Goal: Task Accomplishment & Management: Manage account settings

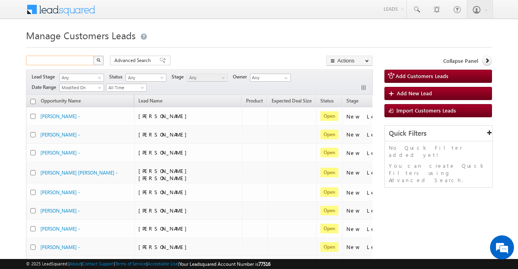
click at [78, 64] on input "text" at bounding box center [60, 61] width 68 height 10
drag, startPoint x: 0, startPoint y: 0, endPoint x: 78, endPoint y: 64, distance: 100.9
click at [78, 64] on input "text" at bounding box center [60, 61] width 68 height 10
paste input "890866"
type input "890866"
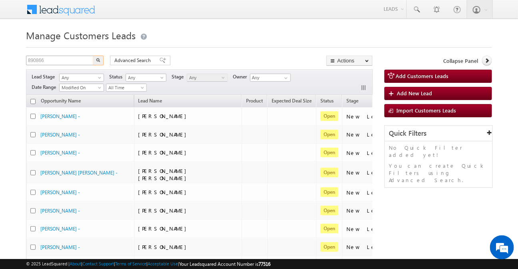
click at [93, 56] on button "button" at bounding box center [98, 61] width 10 height 10
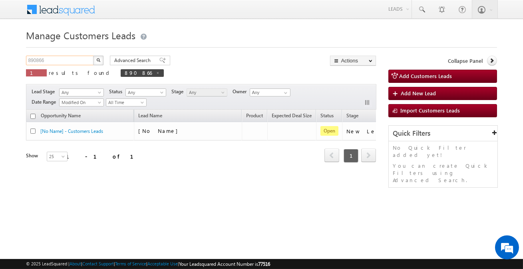
click at [76, 60] on input "890866" at bounding box center [60, 61] width 68 height 10
click at [105, 63] on div "Advanced Search Advanced search results" at bounding box center [137, 61] width 66 height 10
click at [98, 63] on button "button" at bounding box center [98, 61] width 10 height 10
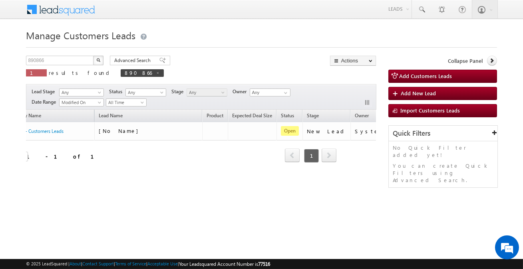
scroll to position [0, 54]
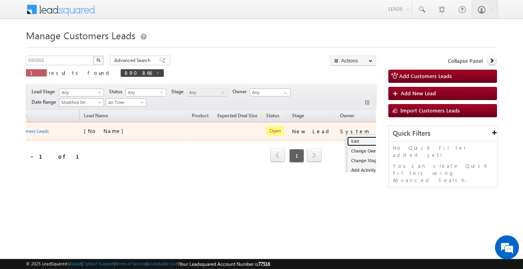
click at [347, 138] on link "Edit" at bounding box center [367, 141] width 40 height 10
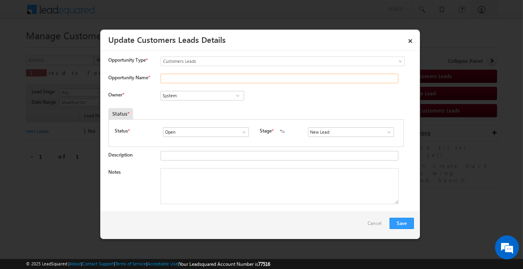
click at [174, 82] on input "Opportunity Name *" at bounding box center [280, 79] width 238 height 10
paste input "ARJUN S/O PRITAM S"
type input "ARJUN S/O PRITAM S"
click at [195, 97] on input "System" at bounding box center [203, 96] width 84 height 10
click at [239, 96] on span at bounding box center [238, 95] width 8 height 6
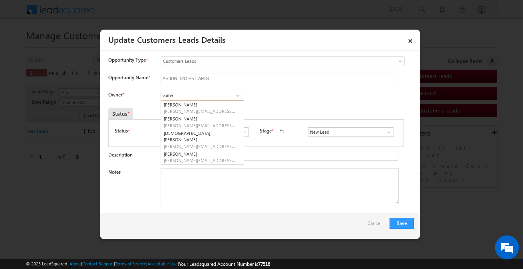
type input "vaibh"
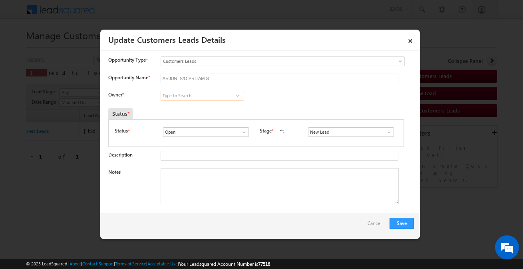
paste input "[PERSON_NAME]"
click at [211, 110] on span "[PERSON_NAME][EMAIL_ADDRESS][DOMAIN_NAME]" at bounding box center [200, 111] width 72 height 6
type input "[PERSON_NAME]"
click at [312, 133] on input "New Lead" at bounding box center [351, 132] width 86 height 10
click at [325, 142] on link "Sales Marked" at bounding box center [351, 141] width 86 height 9
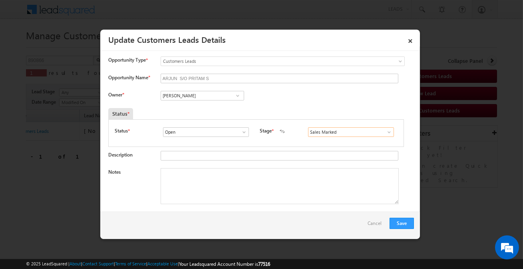
type input "Sales Marked"
click at [256, 195] on textarea "Notes" at bounding box center [280, 186] width 238 height 36
paste textarea "ARJUN / Purchase / 35 lakh / salaried income 40k / customer father is self empl…"
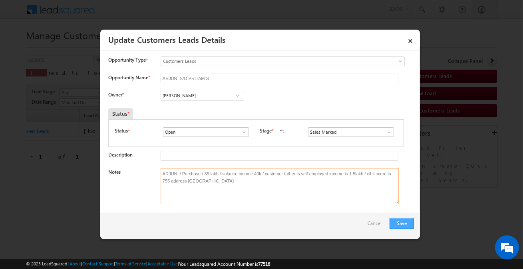
type textarea "ARJUN / Purchase / 35 lakh / salaried income 40k / customer father is self empl…"
click at [411, 223] on button "Save" at bounding box center [402, 223] width 24 height 11
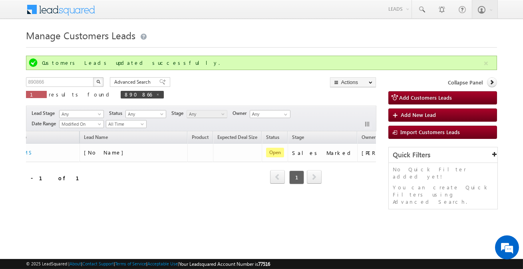
scroll to position [0, 0]
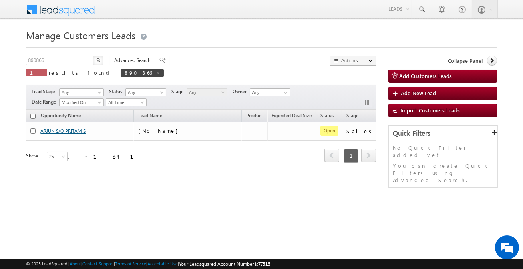
drag, startPoint x: 64, startPoint y: 154, endPoint x: 56, endPoint y: 130, distance: 24.4
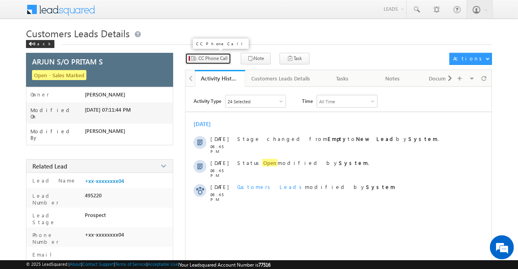
click at [220, 59] on span "CC Phone Call" at bounding box center [212, 58] width 29 height 7
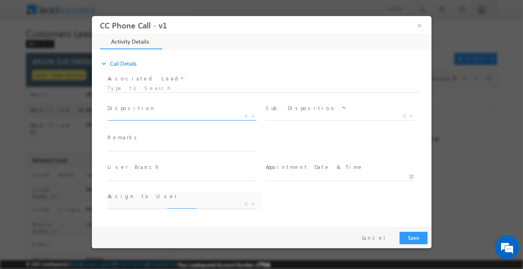
click at [214, 118] on span "X" at bounding box center [181, 116] width 149 height 8
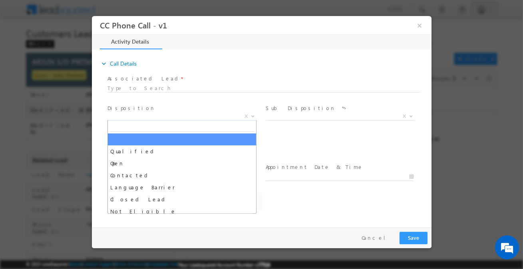
select select "Rose.Shyse+sgrl@leadsquared.com"
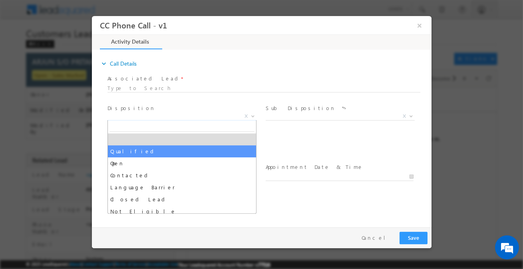
select select "Qualified"
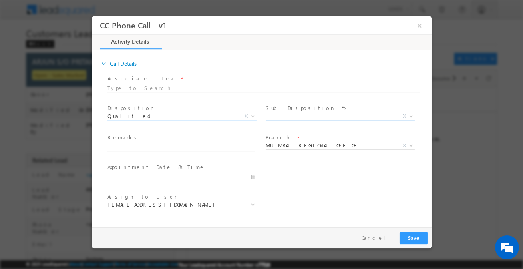
click at [281, 116] on span "X" at bounding box center [340, 116] width 149 height 8
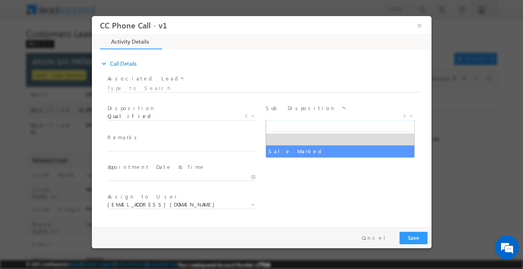
select select "Sale Marked"
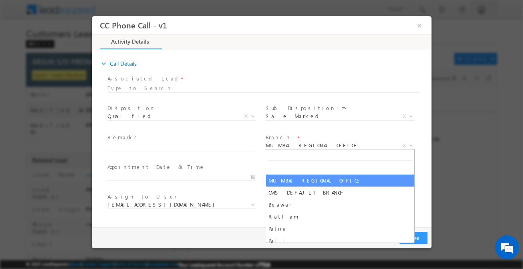
click at [283, 144] on span "MUMBAI REGIONAL OFFICE" at bounding box center [331, 145] width 130 height 7
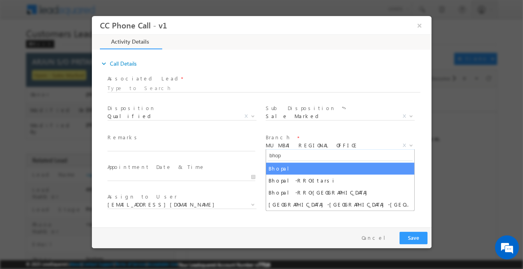
type input "bhop"
select select "Bhopal"
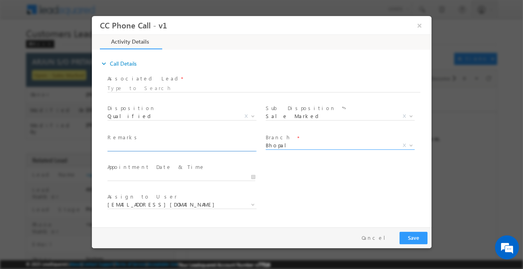
click at [179, 147] on input "text" at bounding box center [181, 147] width 148 height 8
paste input "ARJUN / Purchase / 35 lakh / salaried income 40k / customer father is self empl…"
type input "ARJUN / Purchase / 35 lakh / salaried income 40k / customer father is self empl…"
select select "[PERSON_NAME][EMAIL_ADDRESS][PERSON_NAME][DOMAIN_NAME]"
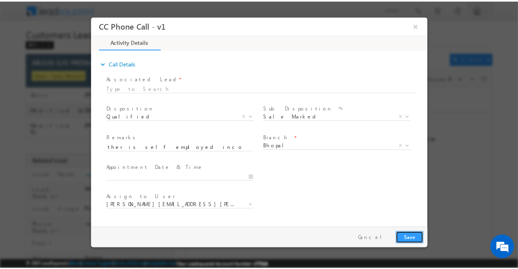
scroll to position [0, 0]
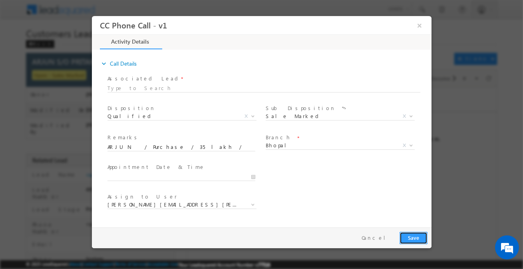
click at [415, 235] on button "Save" at bounding box center [413, 238] width 28 height 12
